Goal: Task Accomplishment & Management: Manage account settings

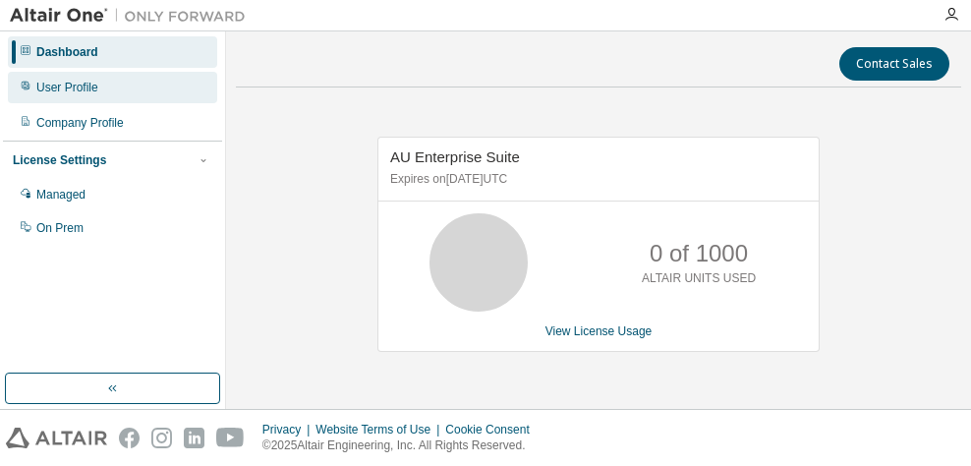
click at [133, 96] on div "User Profile" at bounding box center [112, 87] width 209 height 31
